Goal: Check status: Check status

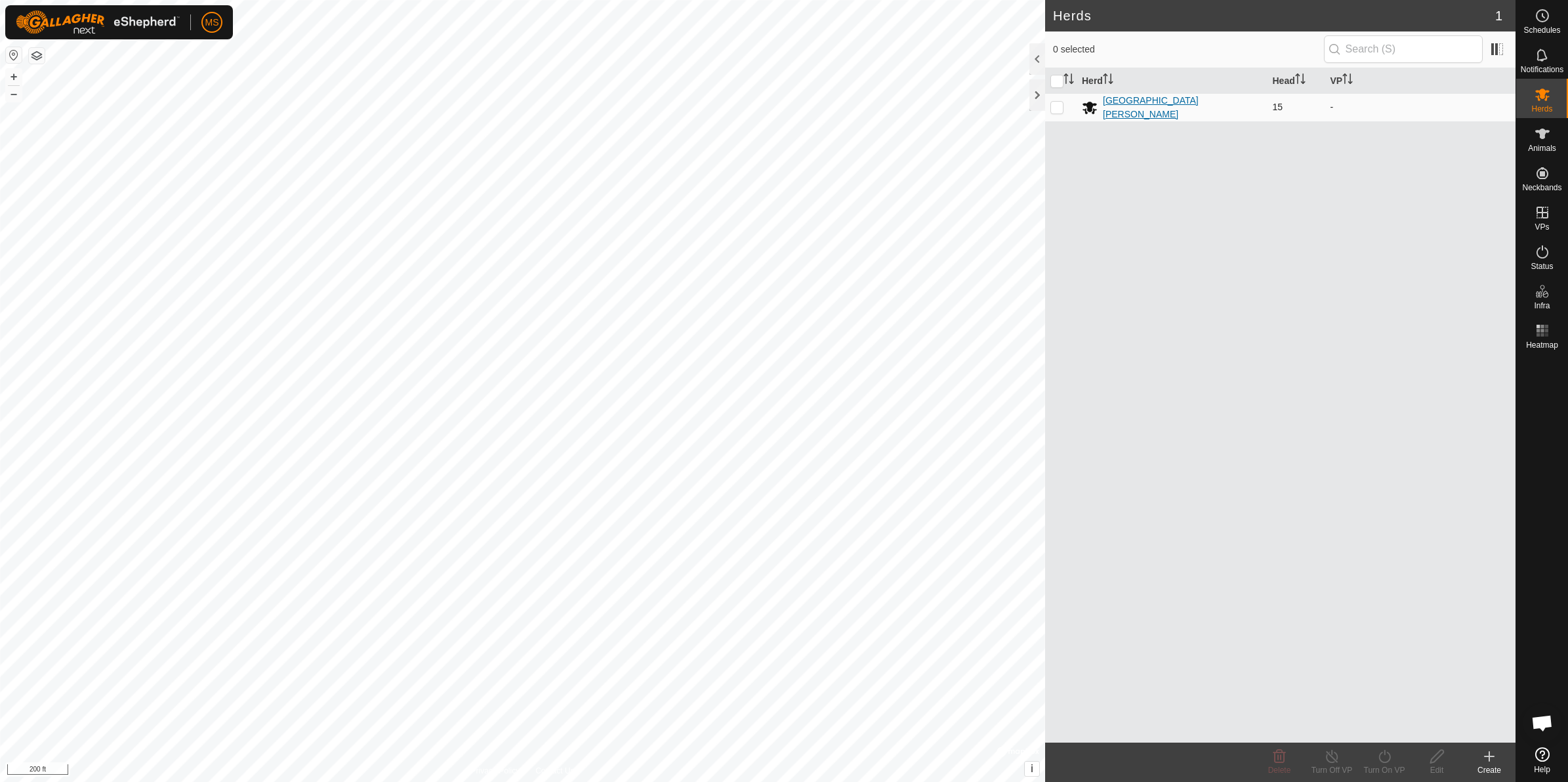
click at [1153, 103] on div "[GEOGRAPHIC_DATA][PERSON_NAME]" at bounding box center [1182, 107] width 159 height 27
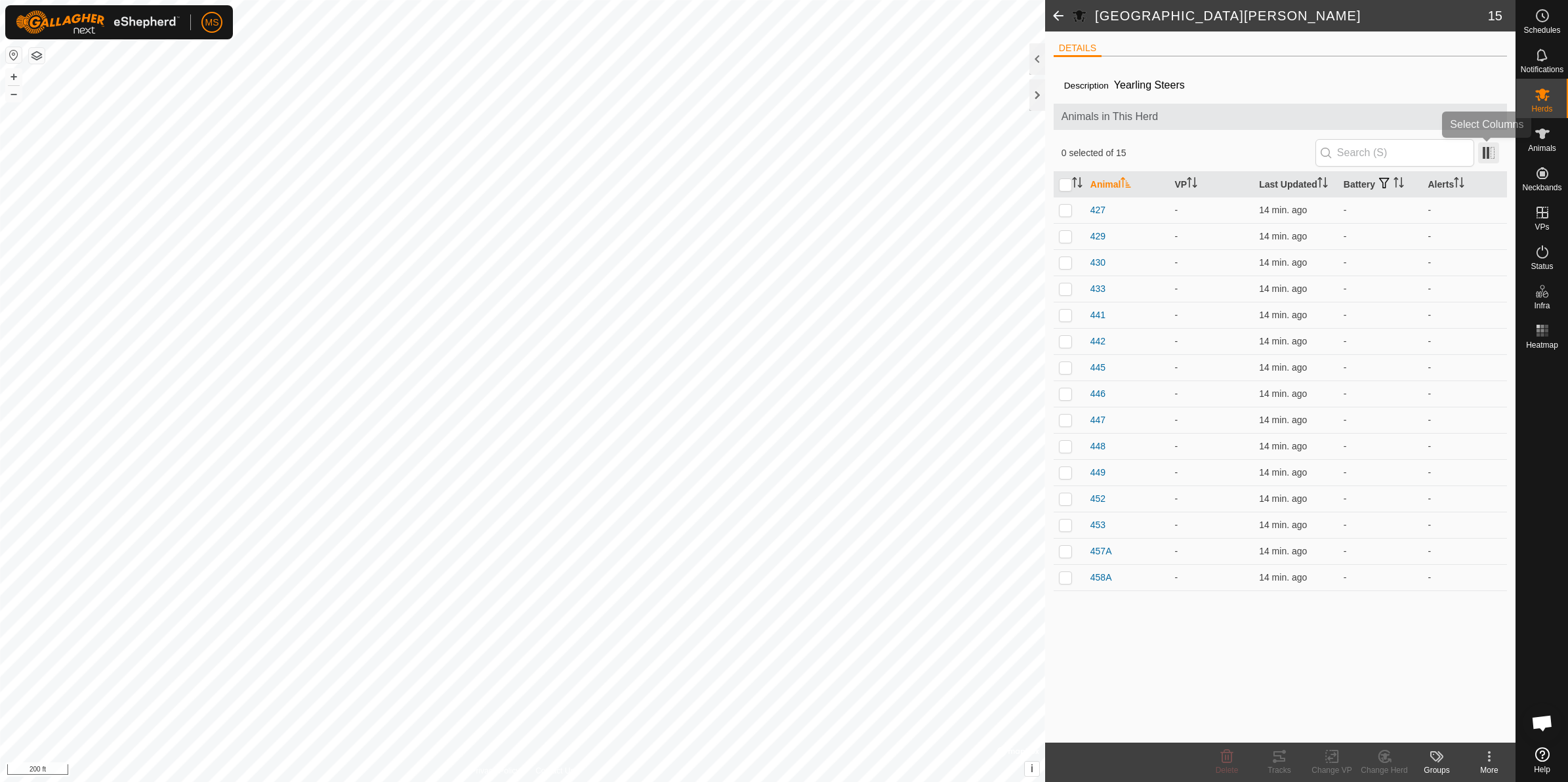
click at [1496, 146] on span at bounding box center [1489, 153] width 21 height 21
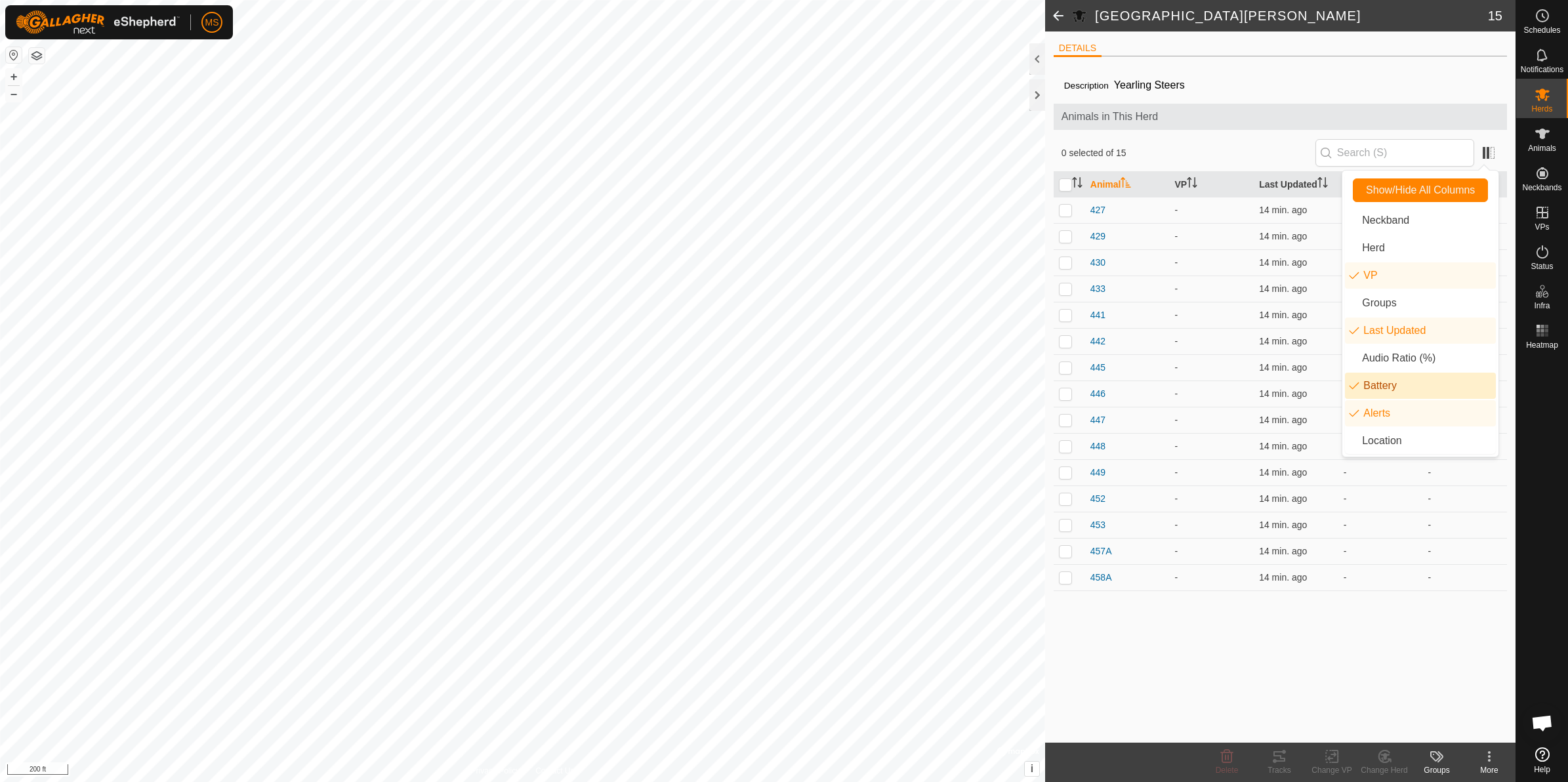
click at [1402, 389] on li "Battery" at bounding box center [1420, 386] width 151 height 26
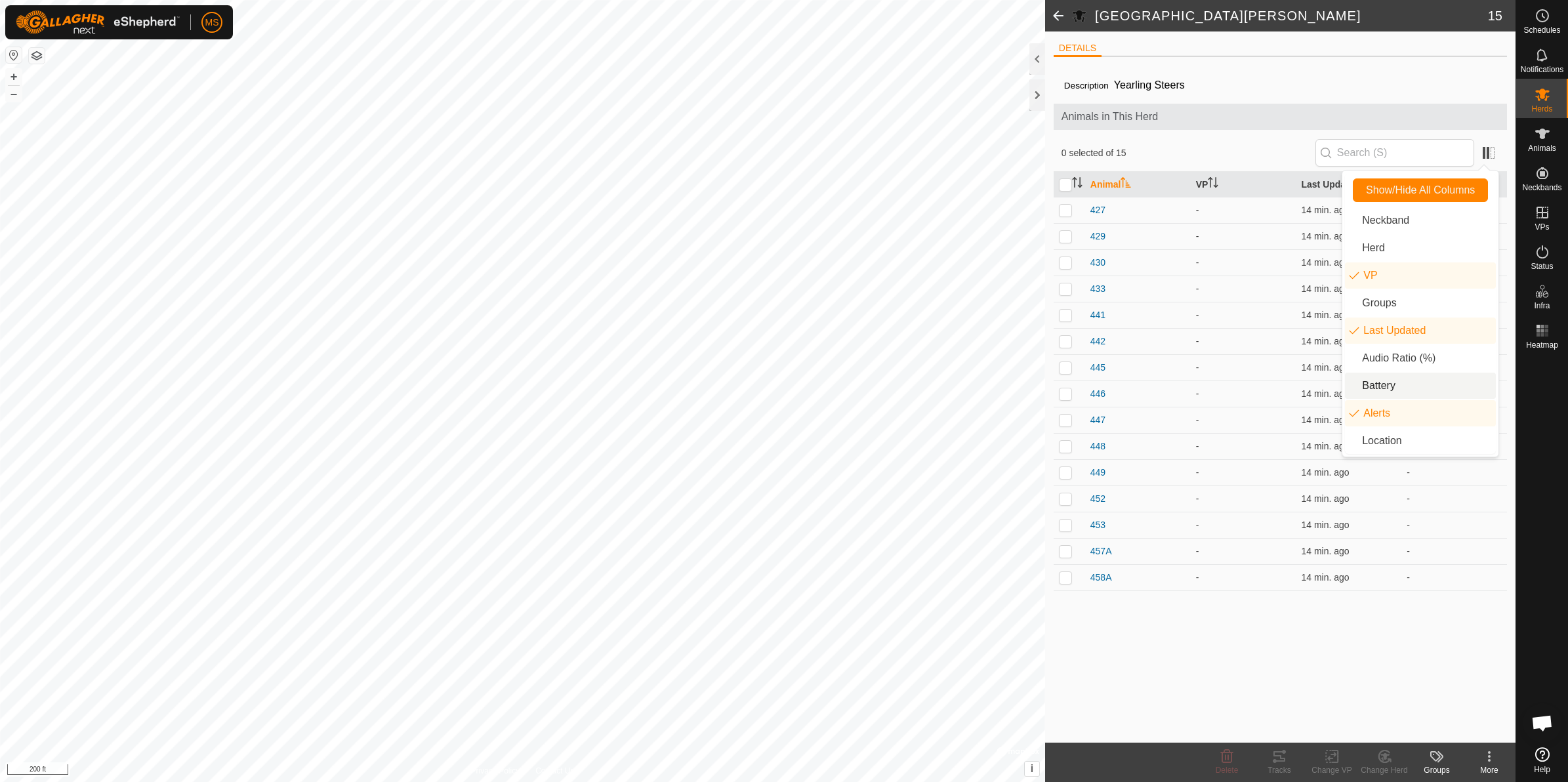
click at [1404, 397] on li "Battery" at bounding box center [1420, 386] width 151 height 26
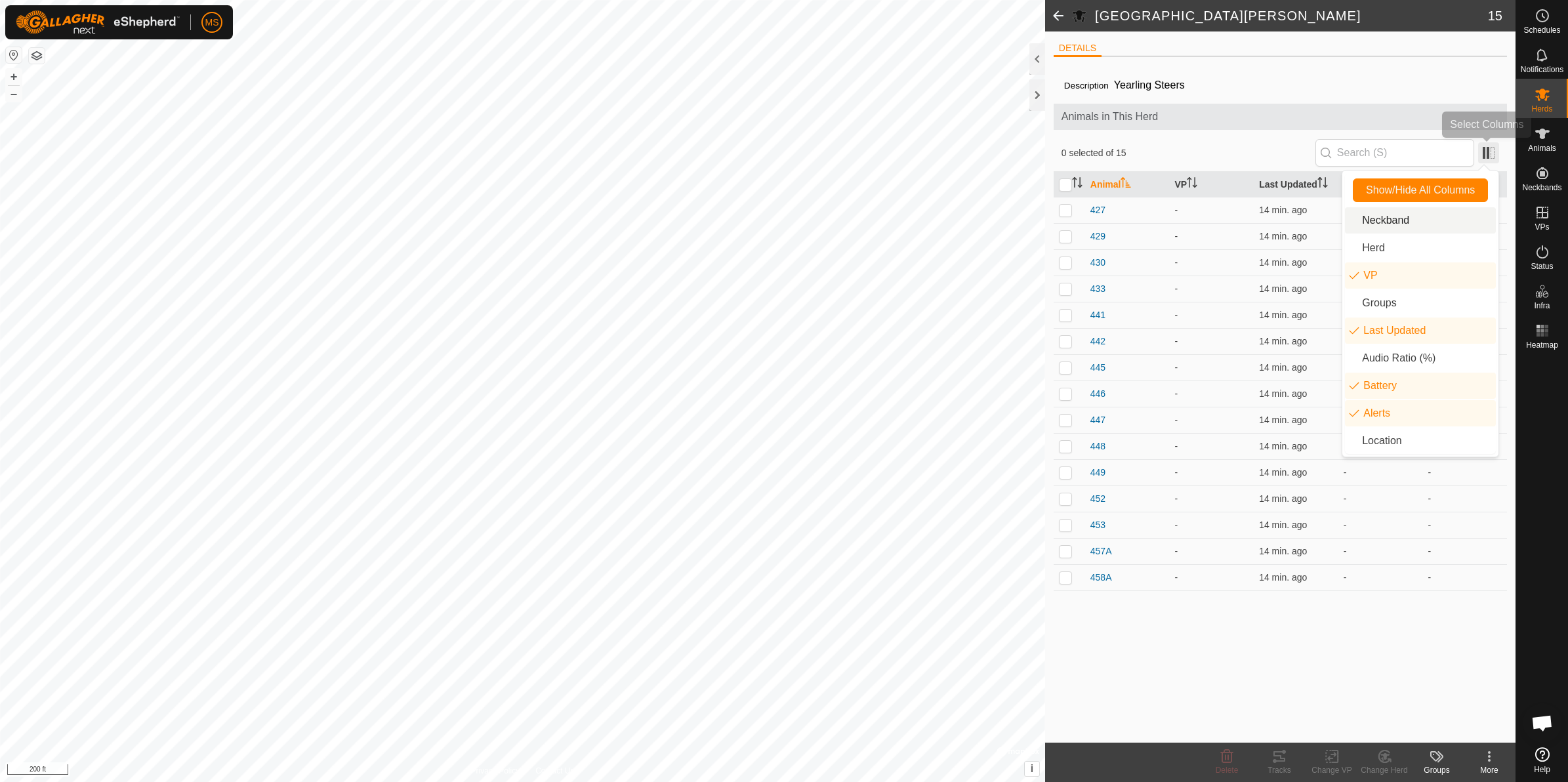
click at [1485, 153] on span at bounding box center [1489, 153] width 21 height 21
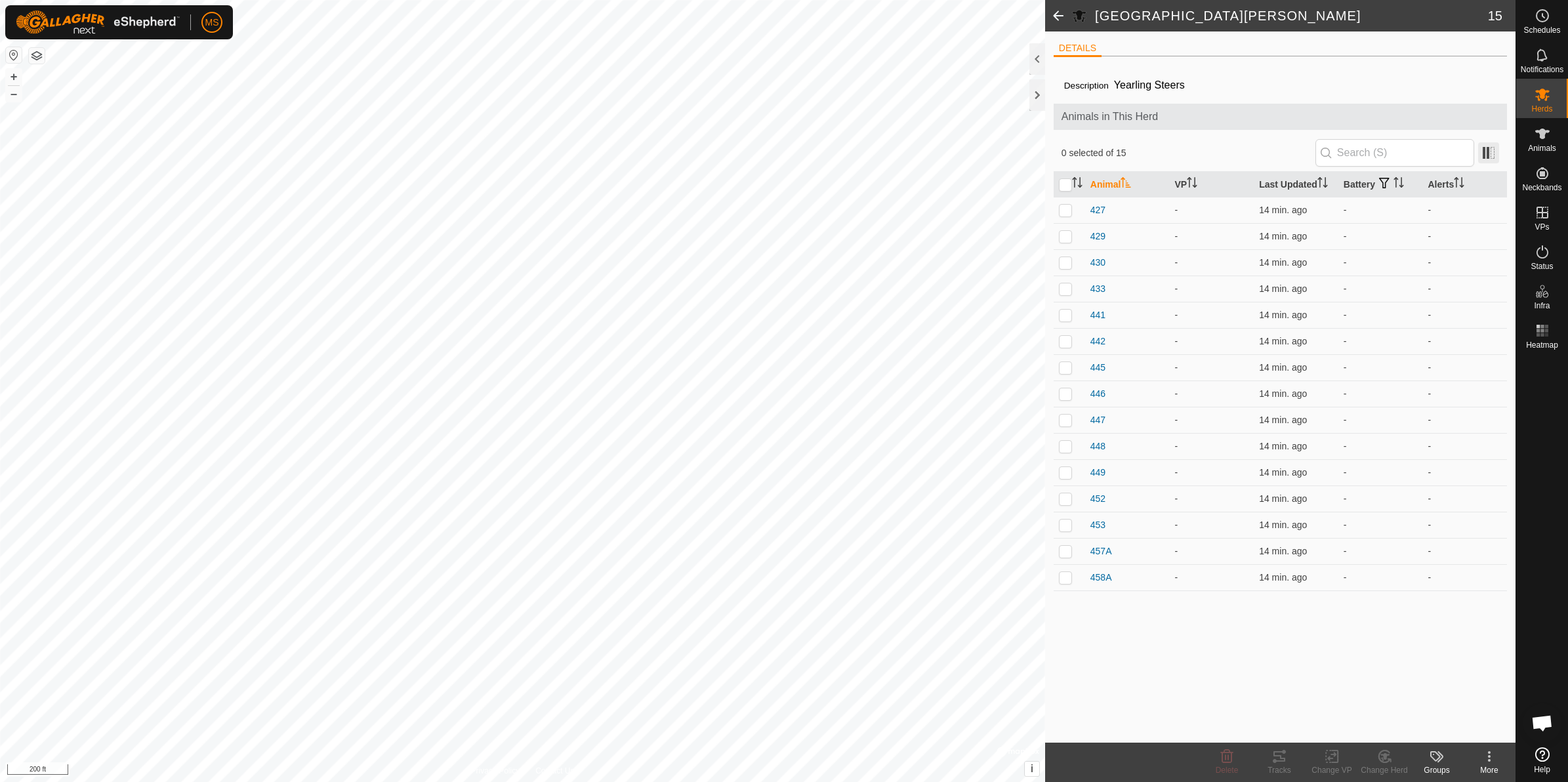
click at [1493, 146] on span at bounding box center [1489, 153] width 21 height 21
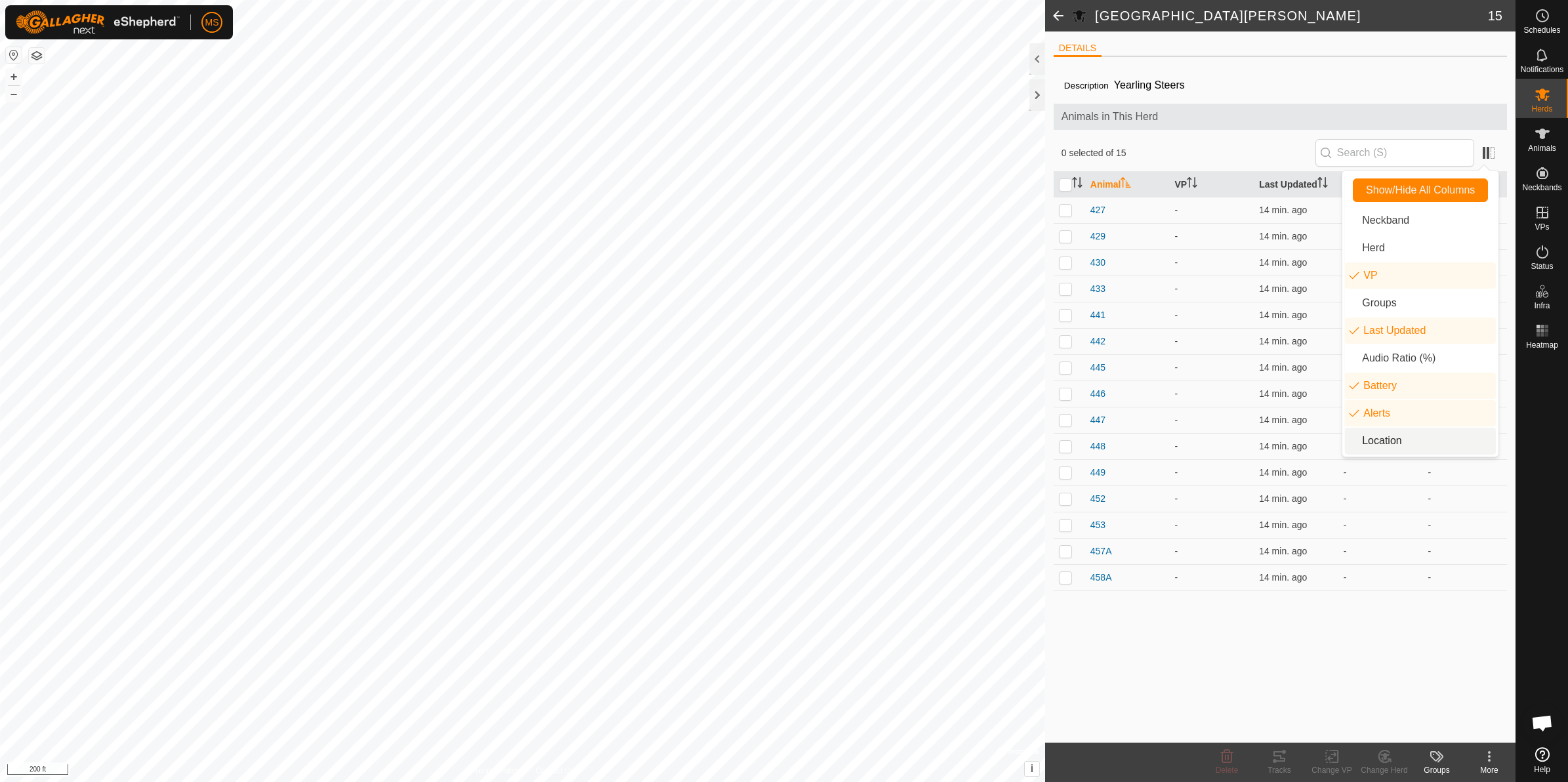
click at [1391, 445] on li "Location" at bounding box center [1420, 441] width 151 height 26
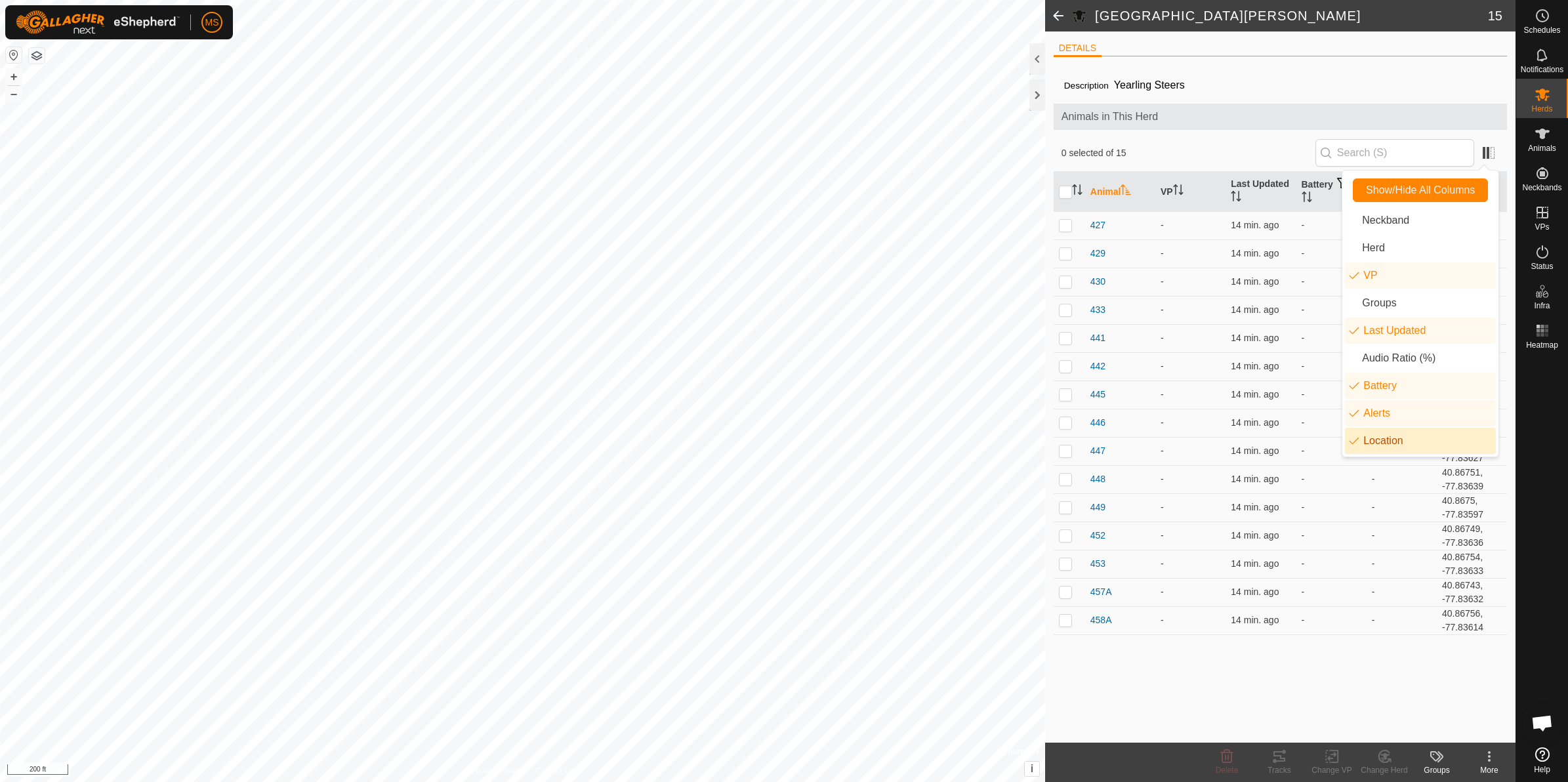
click at [1391, 445] on li "Location" at bounding box center [1420, 441] width 151 height 26
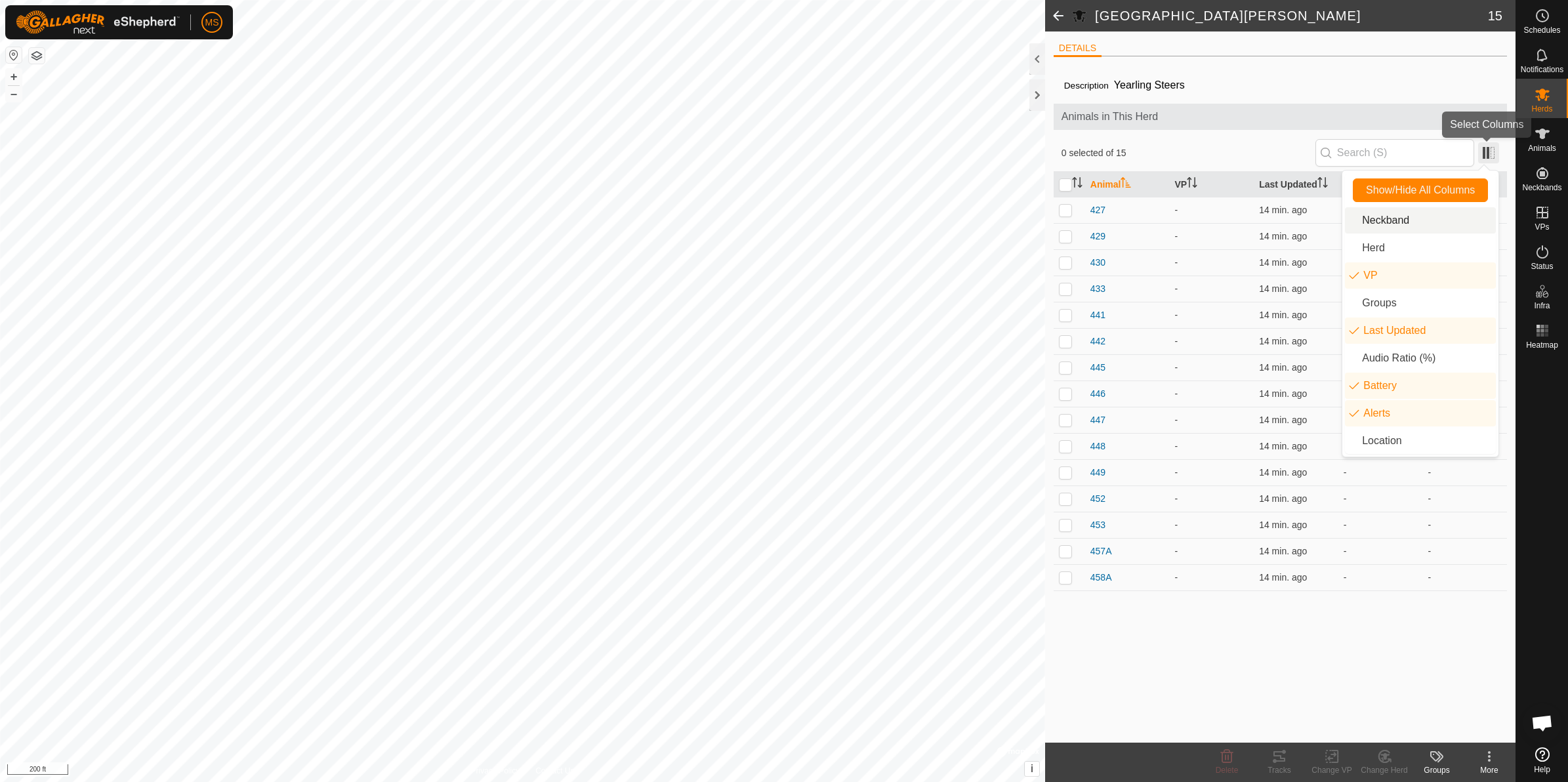
click at [1488, 156] on span at bounding box center [1489, 153] width 21 height 21
